Goal: Task Accomplishment & Management: Manage account settings

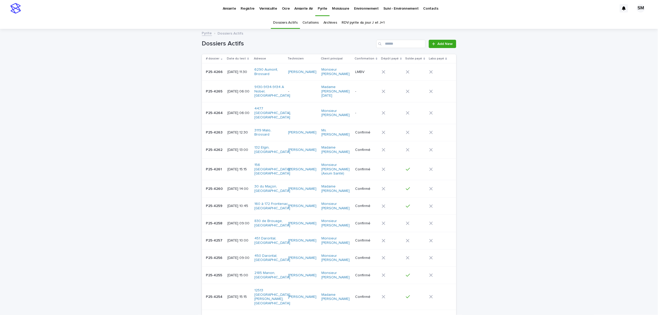
click at [359, 9] on p "Environnement" at bounding box center [366, 5] width 25 height 11
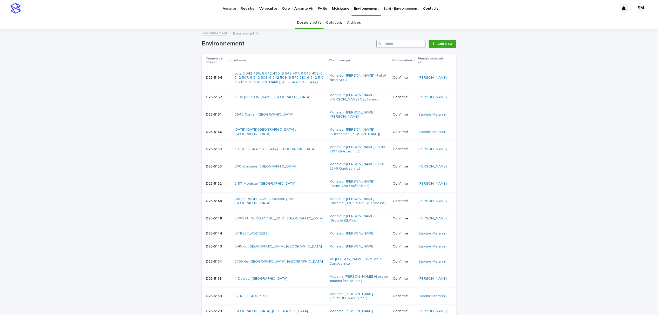
click at [403, 41] on input "Search" at bounding box center [401, 44] width 49 height 8
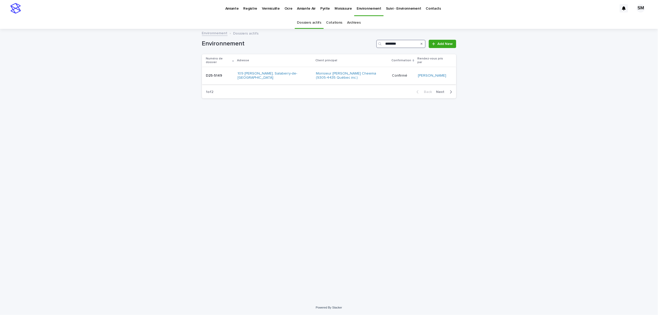
type input "********"
click at [221, 73] on div "D25-5149 D25-5149" at bounding box center [220, 75] width 28 height 9
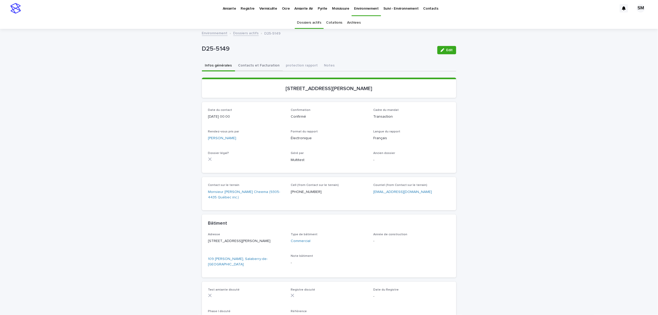
click at [254, 67] on button "Contacts et Facturation" at bounding box center [259, 66] width 48 height 11
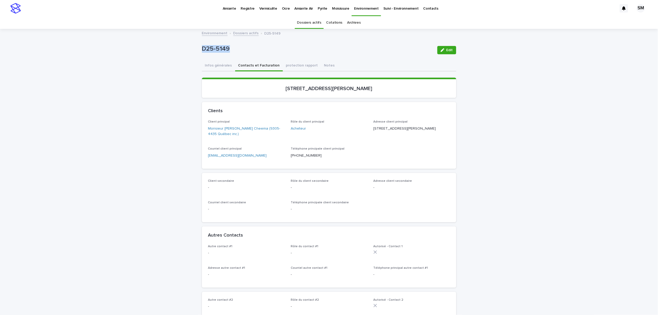
drag, startPoint x: 245, startPoint y: 38, endPoint x: 197, endPoint y: 48, distance: 49.0
copy p "D25-5149"
drag, startPoint x: 404, startPoint y: 86, endPoint x: 279, endPoint y: 82, distance: 124.7
click at [225, 92] on section "[STREET_ADDRESS][PERSON_NAME]" at bounding box center [329, 88] width 255 height 20
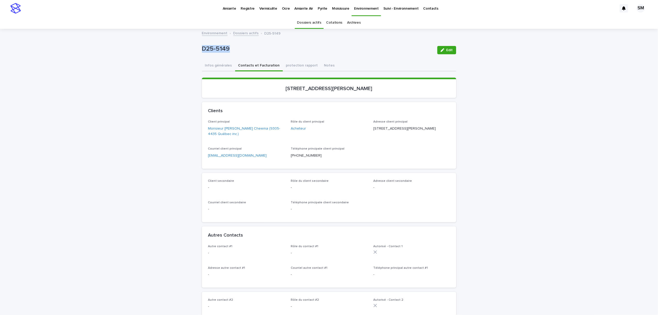
copy p "[STREET_ADDRESS][PERSON_NAME]"
drag, startPoint x: 251, startPoint y: 161, endPoint x: 197, endPoint y: 162, distance: 54.8
copy link "[EMAIL_ADDRESS][DOMAIN_NAME]"
drag, startPoint x: 236, startPoint y: 50, endPoint x: 191, endPoint y: 51, distance: 44.9
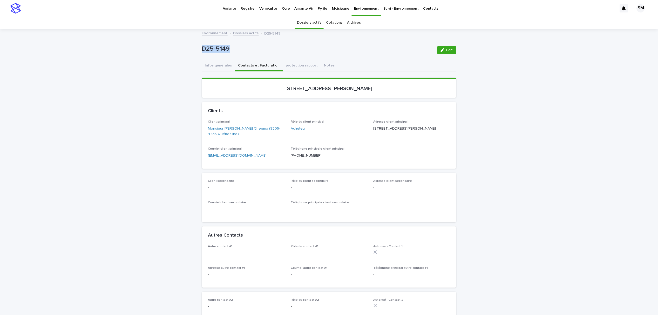
copy p "D25-5149"
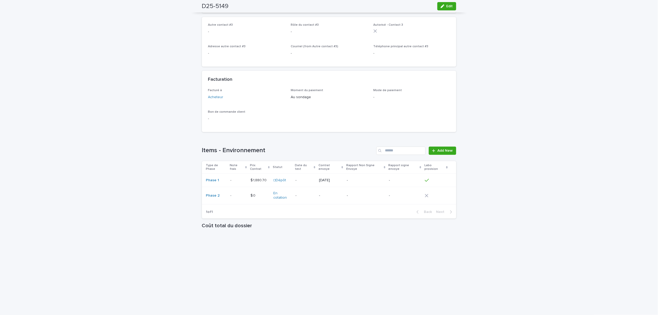
scroll to position [360, 0]
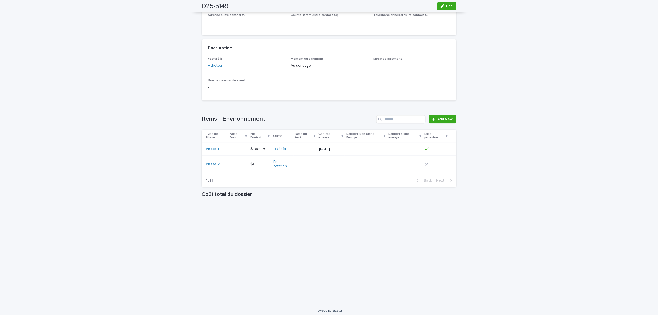
click at [233, 150] on p at bounding box center [239, 149] width 16 height 4
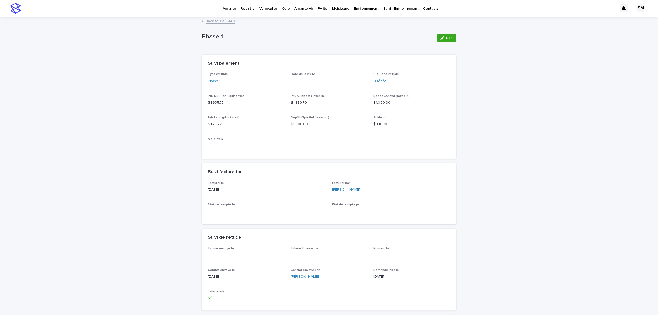
click at [220, 21] on link "Back to D25-5149" at bounding box center [220, 21] width 29 height 6
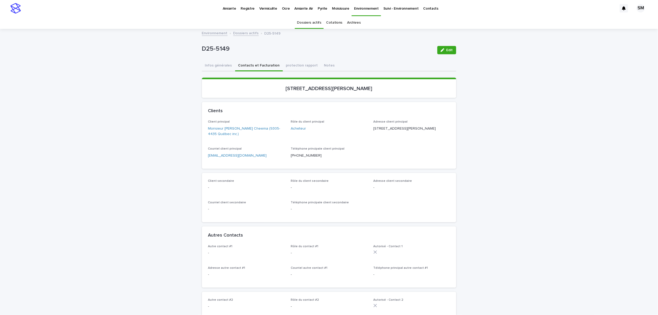
scroll to position [17, 0]
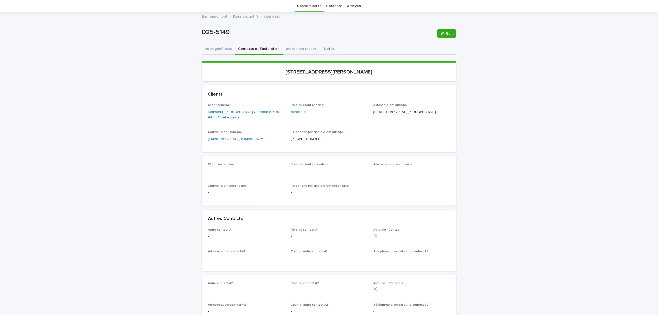
click at [315, 50] on div "D25-5149 Edit D25-5149 Edit Sorry, there was an error saving your record. Pleas…" at bounding box center [329, 317] width 255 height 608
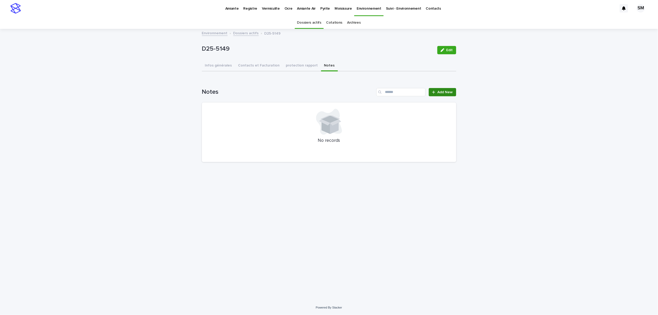
click at [445, 91] on span "Add New" at bounding box center [445, 92] width 15 height 4
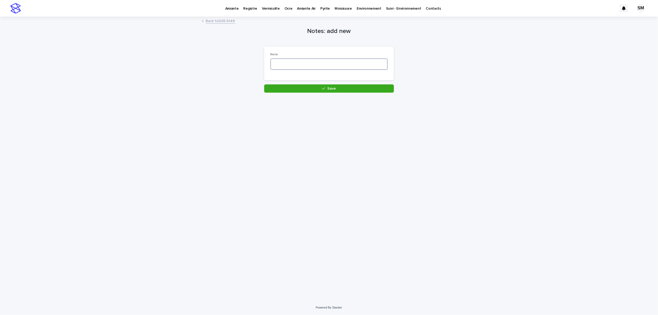
click at [283, 67] on textarea at bounding box center [329, 63] width 117 height 11
type textarea "**********"
click at [315, 84] on button "Save" at bounding box center [329, 88] width 130 height 8
